Goal: Task Accomplishment & Management: Manage account settings

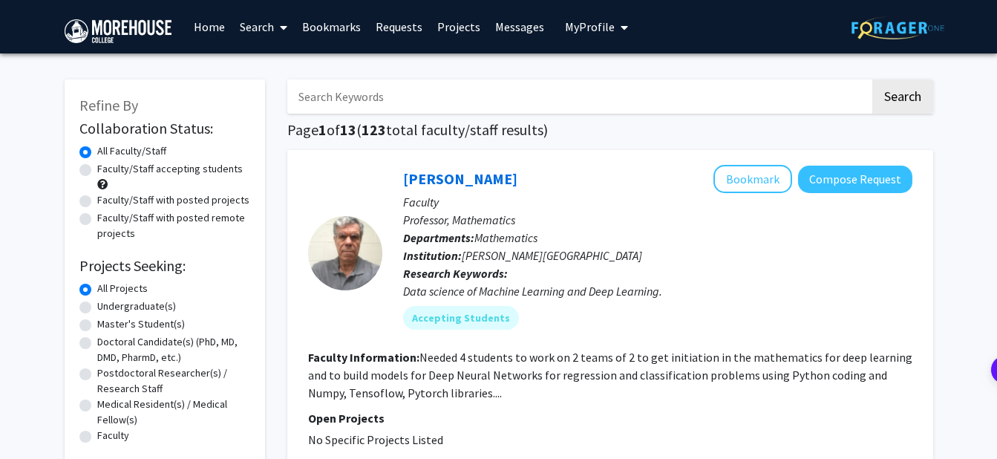
click at [588, 25] on span "My Profile" at bounding box center [590, 26] width 50 height 15
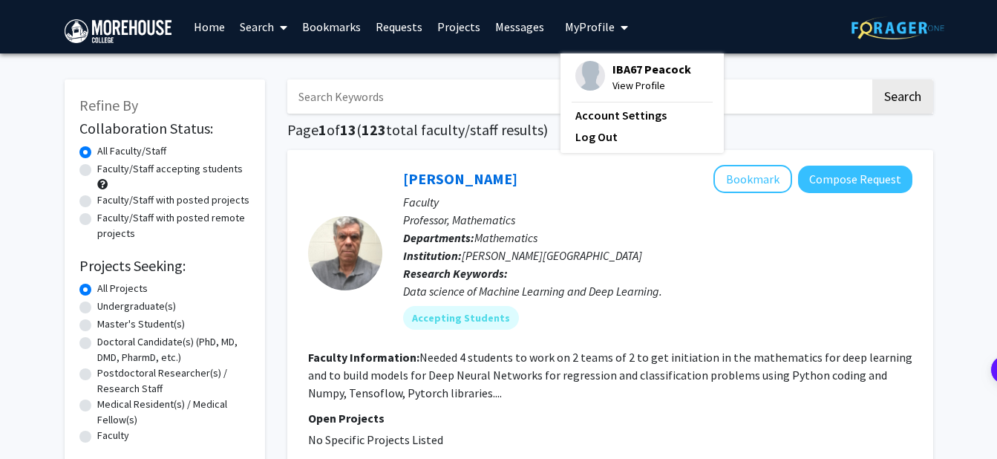
click at [619, 81] on span "View Profile" at bounding box center [652, 85] width 79 height 16
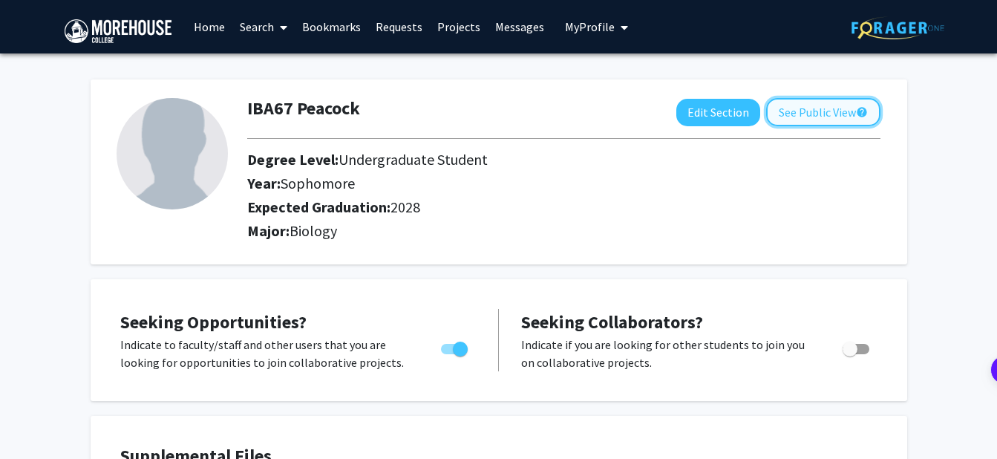
click at [836, 119] on button "See Public View help" at bounding box center [823, 112] width 114 height 28
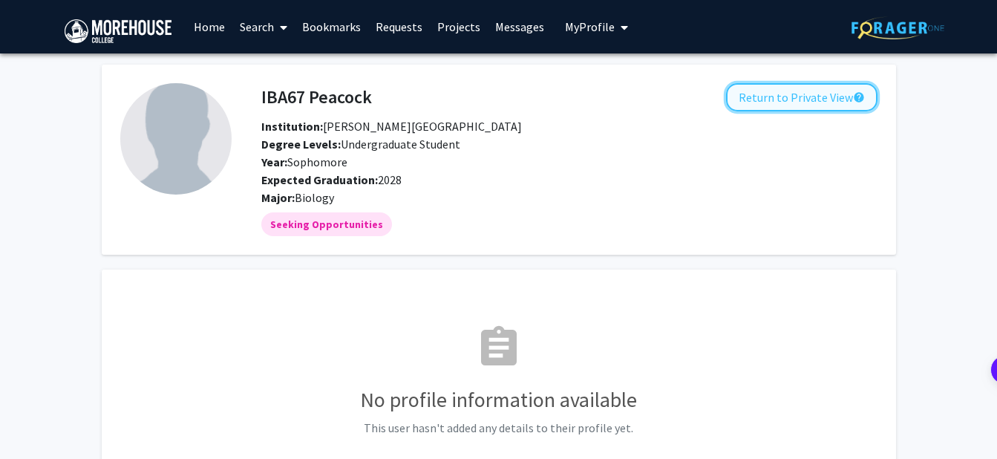
click at [811, 91] on button "Return to Private View help" at bounding box center [801, 97] width 151 height 28
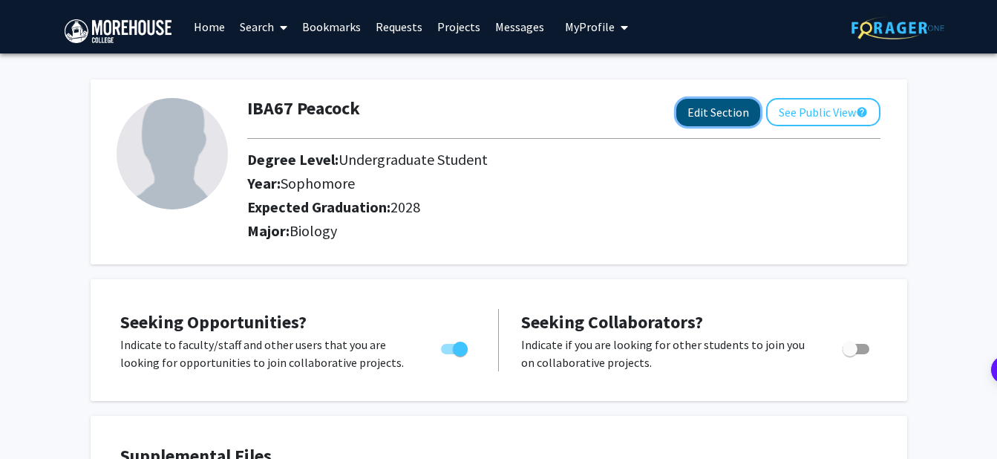
click at [734, 103] on button "Edit Section" at bounding box center [718, 112] width 84 height 27
select select "sophomore"
select select "2028"
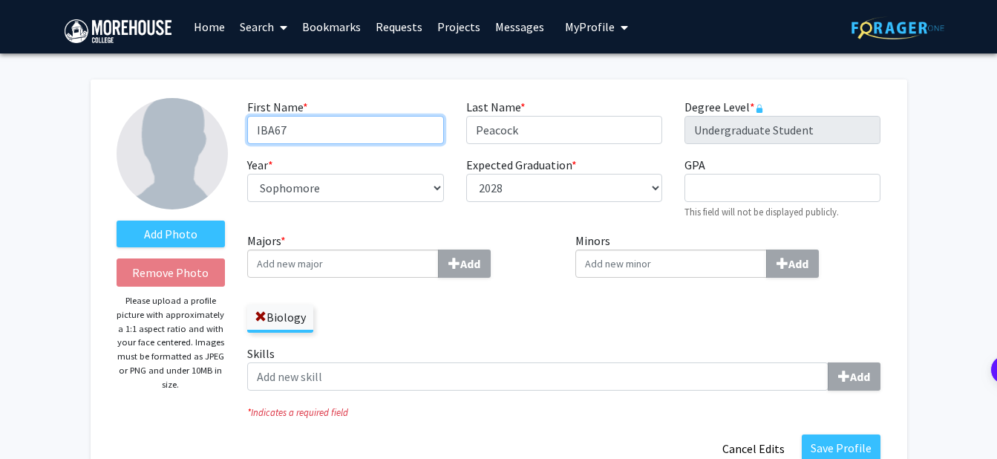
click at [427, 129] on input "IBA67" at bounding box center [345, 130] width 196 height 28
drag, startPoint x: 427, startPoint y: 129, endPoint x: 267, endPoint y: 93, distance: 164.4
click at [267, 93] on div "Add Photo Remove Photo Please upload a profile picture with approximately a 1:1…" at bounding box center [499, 280] width 817 height 402
type input "Kamoiye"
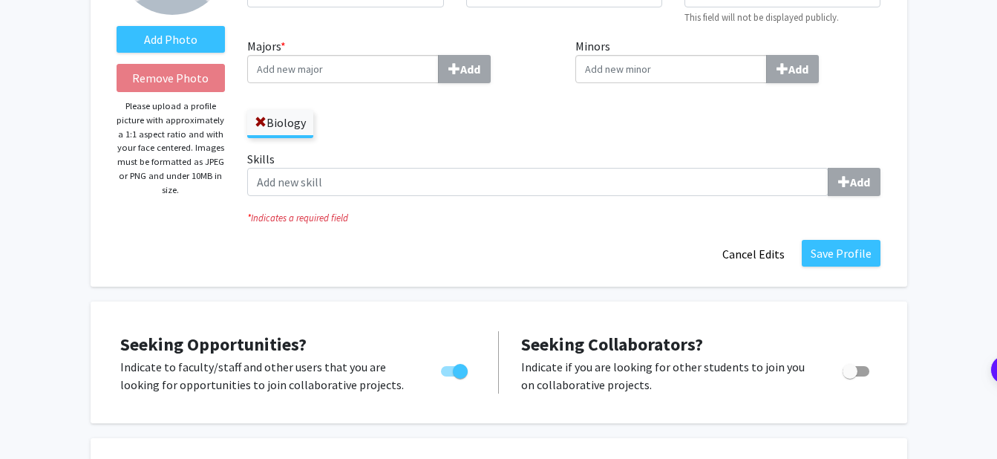
scroll to position [166, 0]
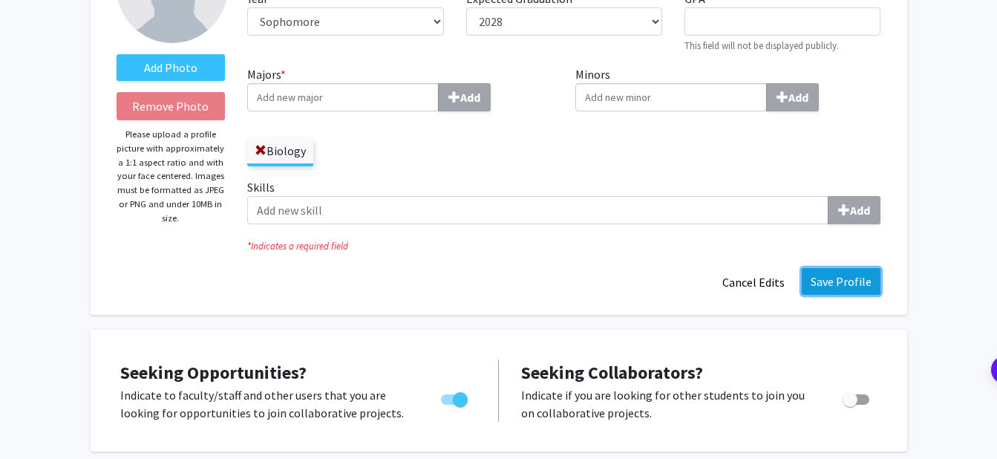
click at [858, 281] on button "Save Profile" at bounding box center [841, 281] width 79 height 27
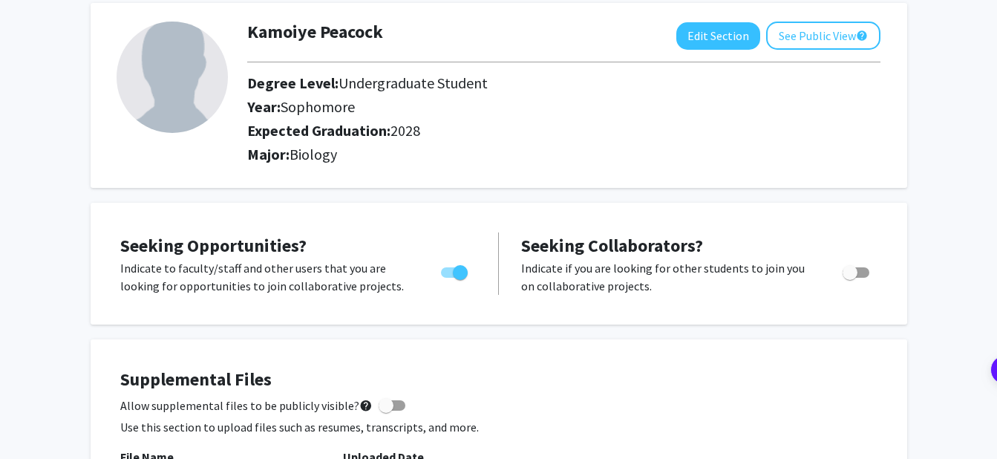
scroll to position [0, 0]
